Goal: Browse casually

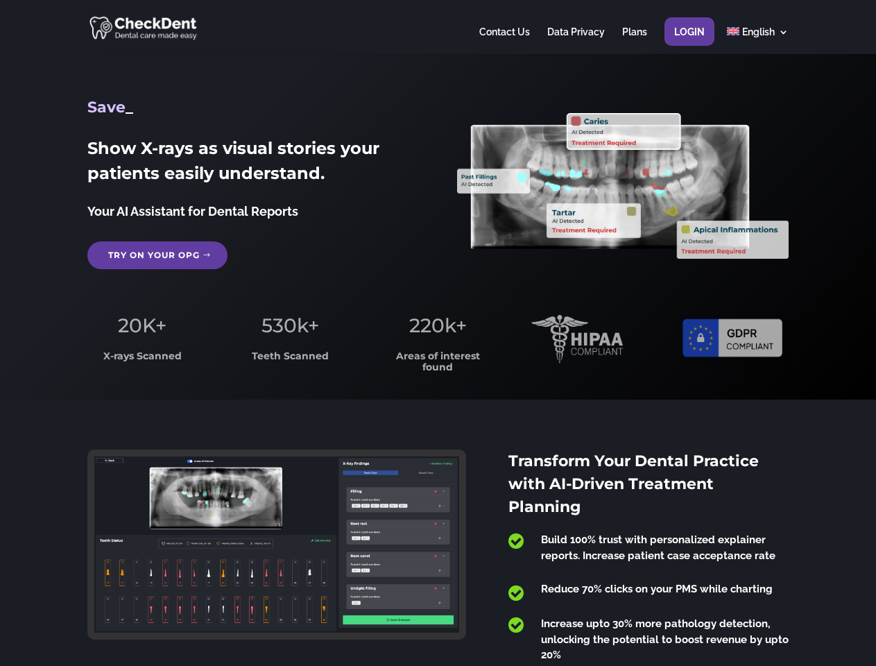
click at [437, 333] on span "220k+" at bounding box center [438, 325] width 58 height 24
click at [437, 27] on div at bounding box center [437, 27] width 700 height 54
click at [437, 333] on span "220k+" at bounding box center [438, 325] width 58 height 24
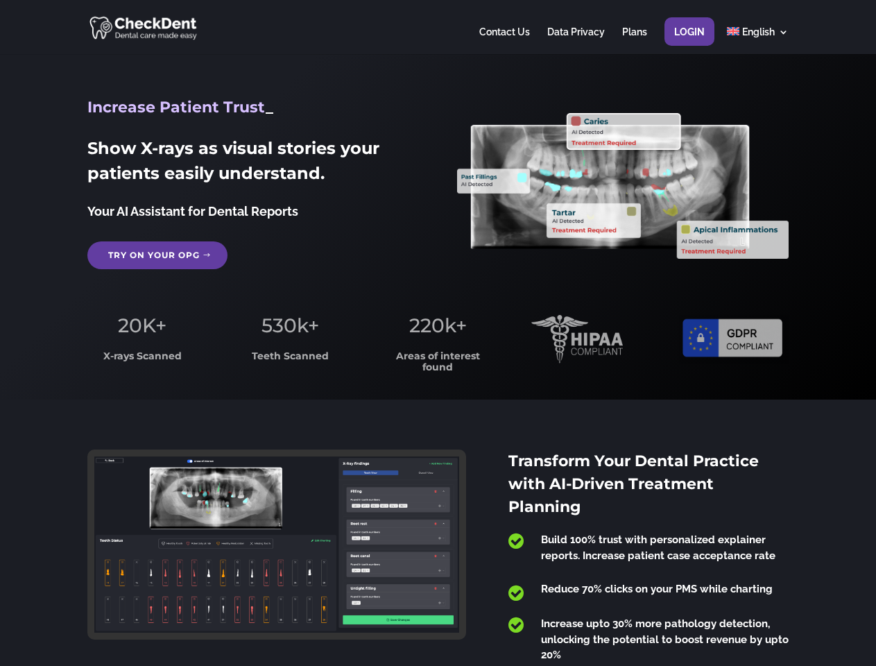
click at [437, 27] on div at bounding box center [437, 27] width 700 height 54
